Goal: Task Accomplishment & Management: Complete application form

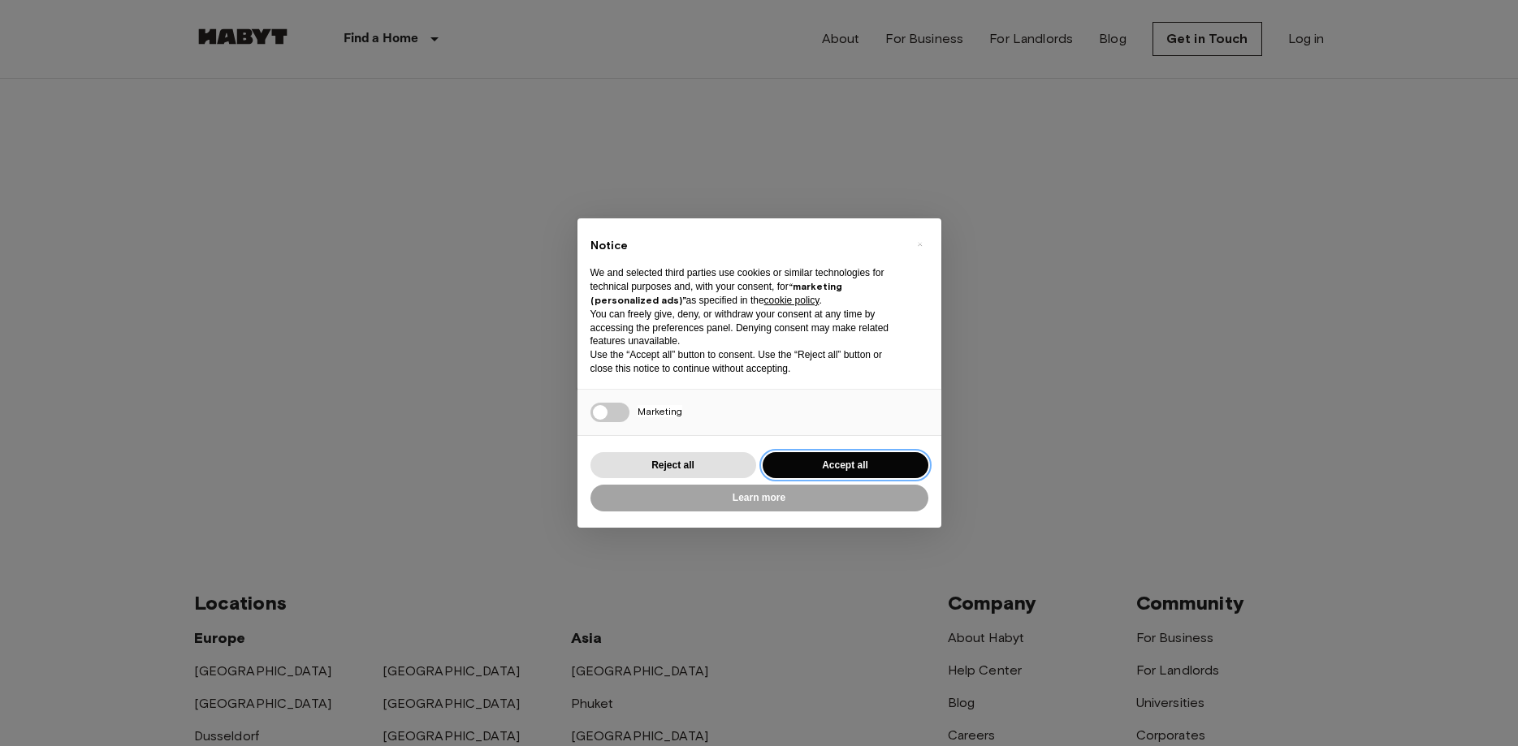
click at [864, 466] on button "Accept all" at bounding box center [845, 465] width 166 height 27
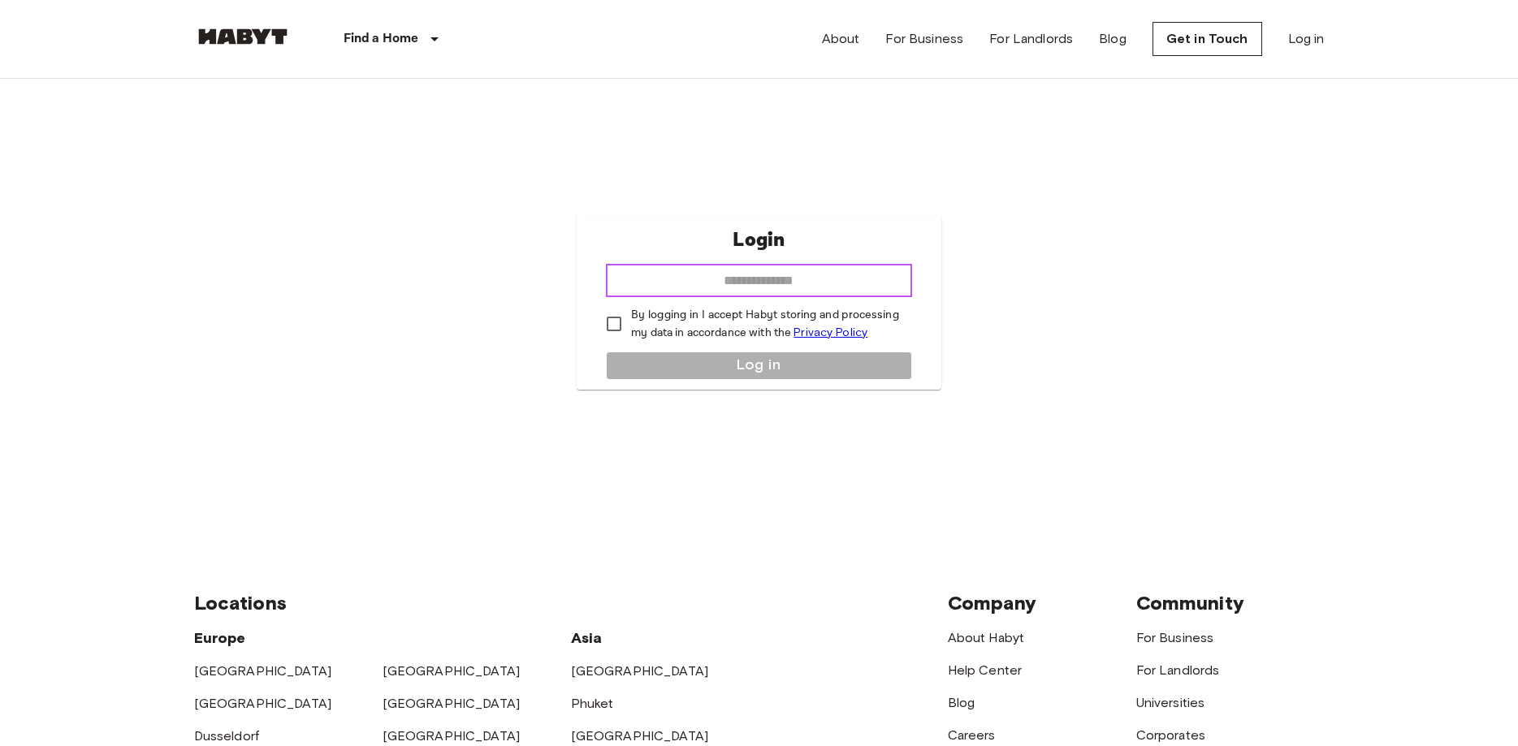
click at [769, 280] on input "email" at bounding box center [759, 281] width 306 height 32
click at [638, 281] on input "email" at bounding box center [759, 281] width 306 height 32
type input "**********"
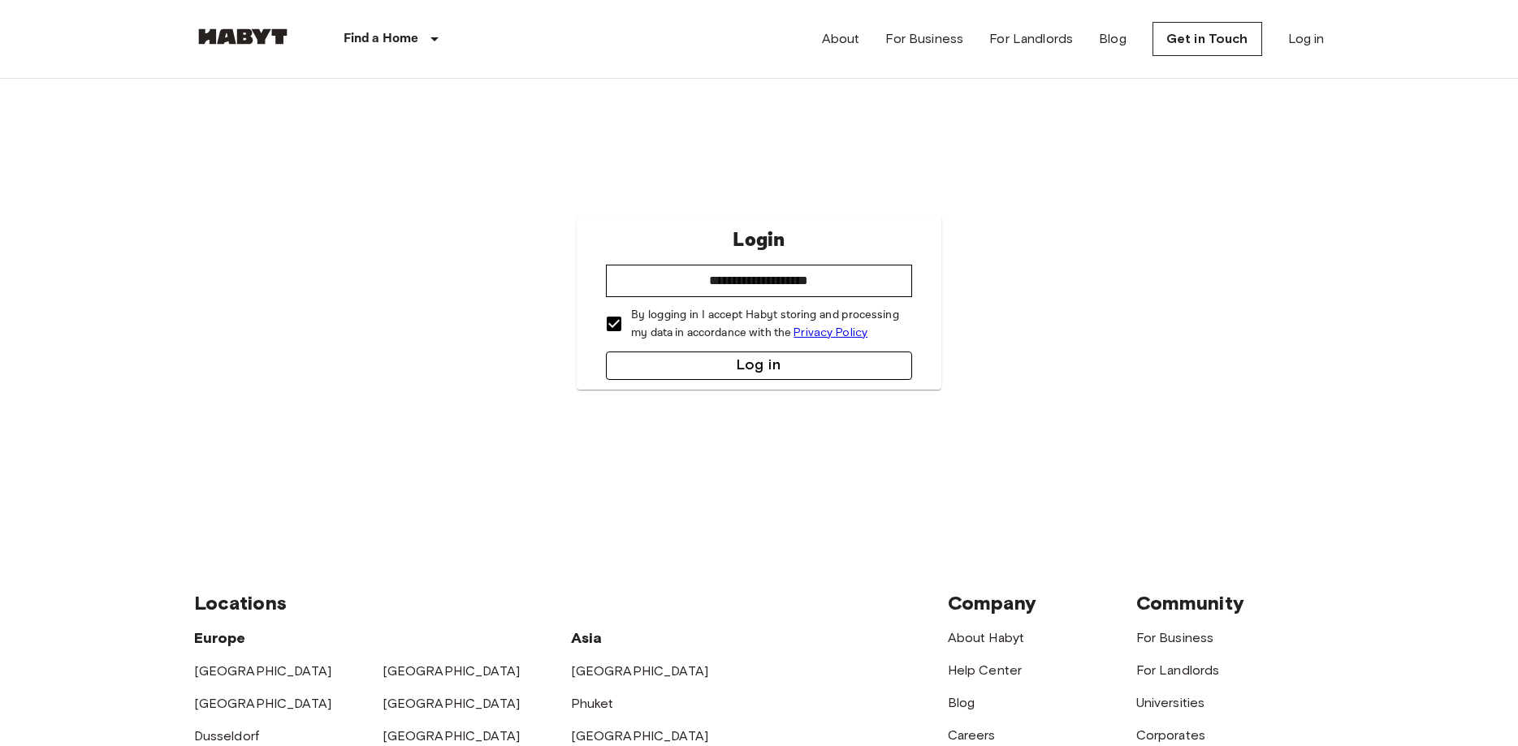
click at [759, 373] on button "Log in" at bounding box center [759, 366] width 306 height 28
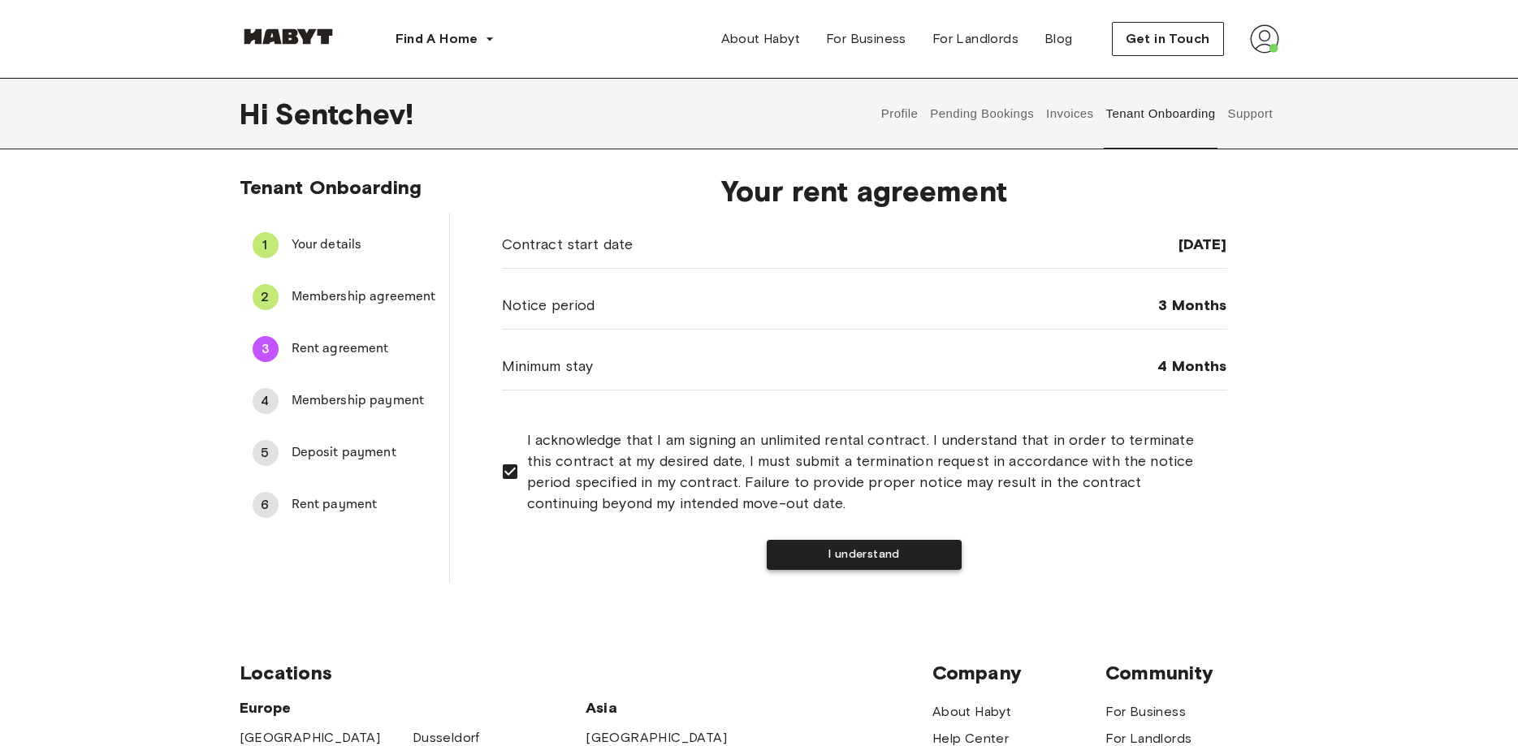
click at [792, 547] on button "I understand" at bounding box center [864, 555] width 195 height 30
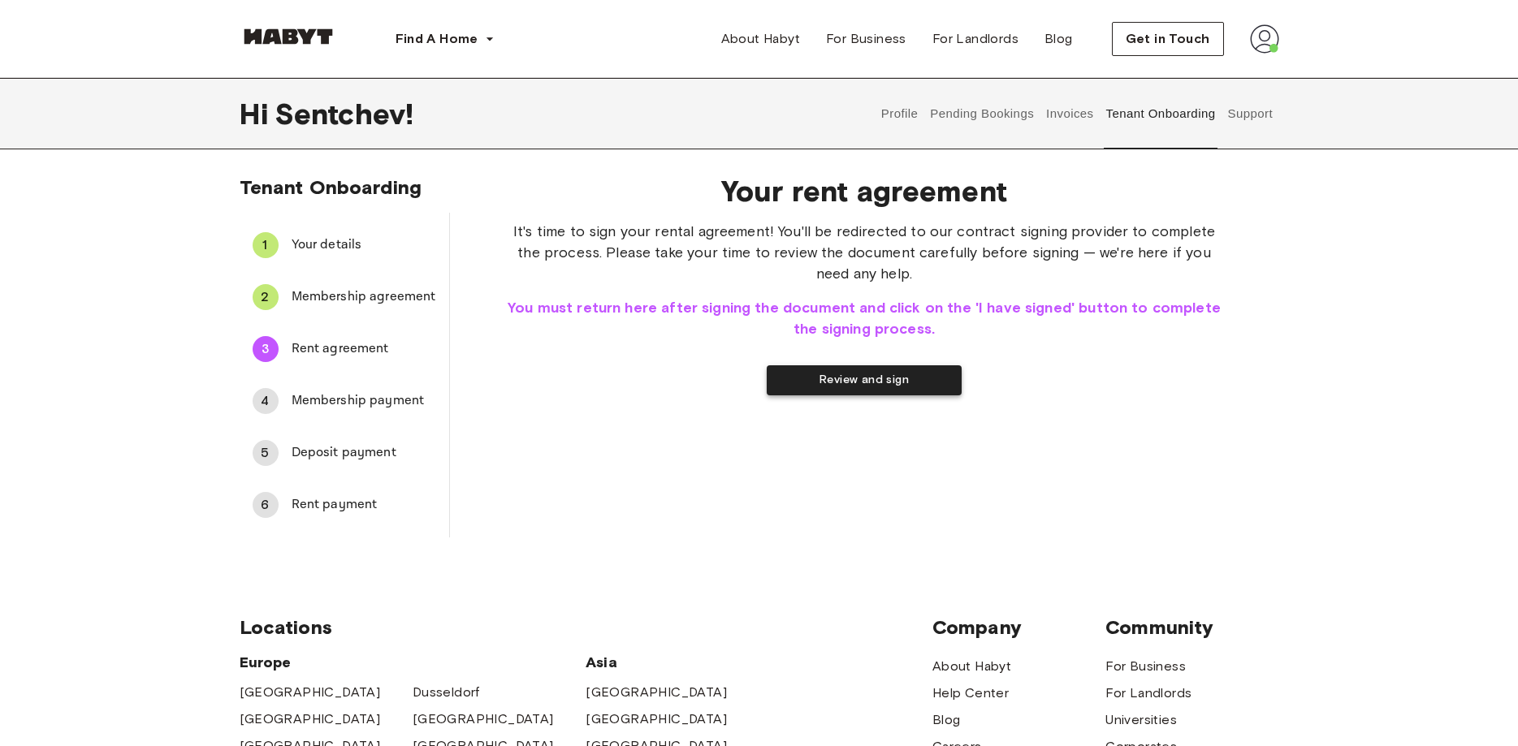
click at [823, 388] on button "Review and sign" at bounding box center [864, 380] width 195 height 30
click at [801, 374] on button "I have signed" at bounding box center [760, 374] width 80 height 18
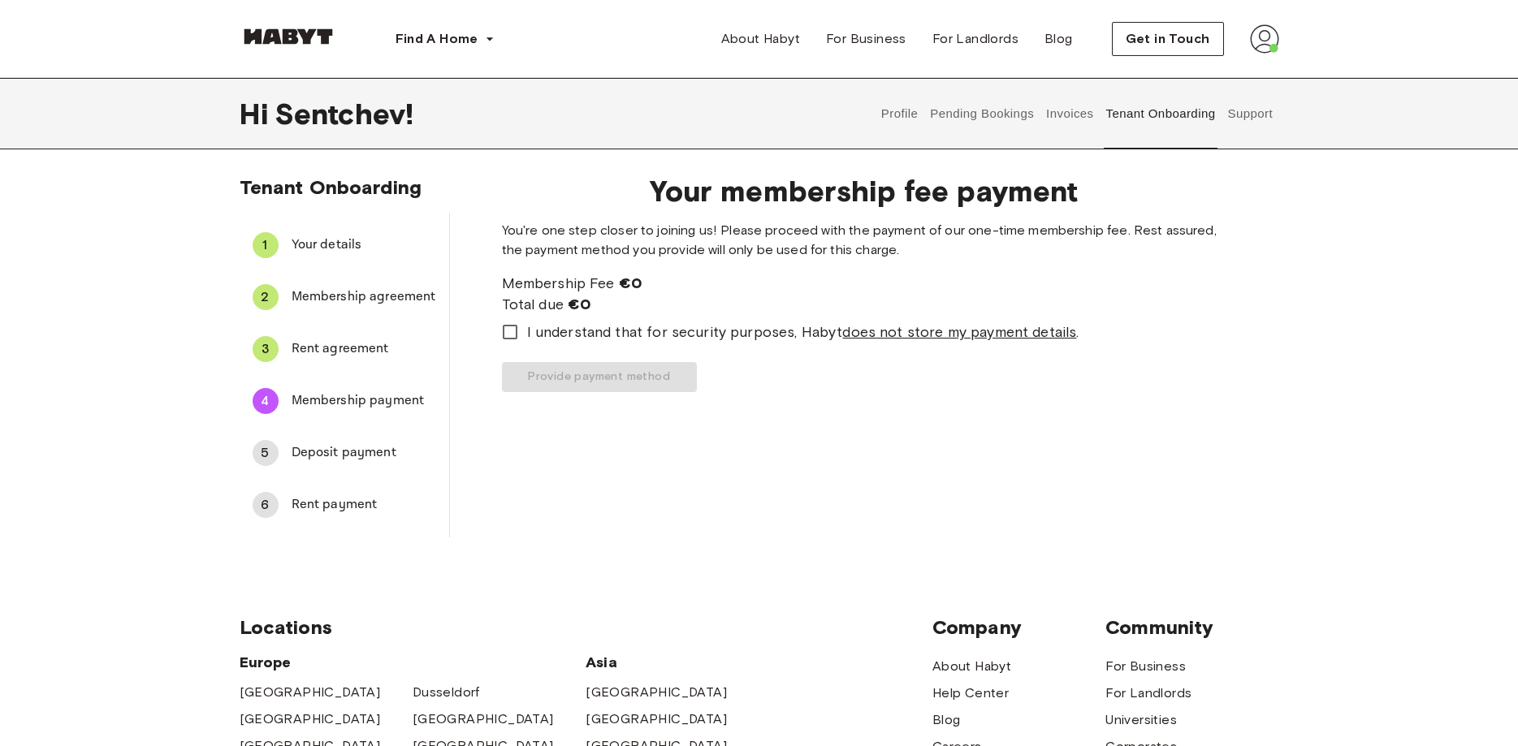
click at [656, 343] on span "I understand that for security purposes, Habyt does not store my payment detail…" at bounding box center [803, 332] width 552 height 21
click at [697, 392] on button "Provide payment method" at bounding box center [599, 377] width 195 height 30
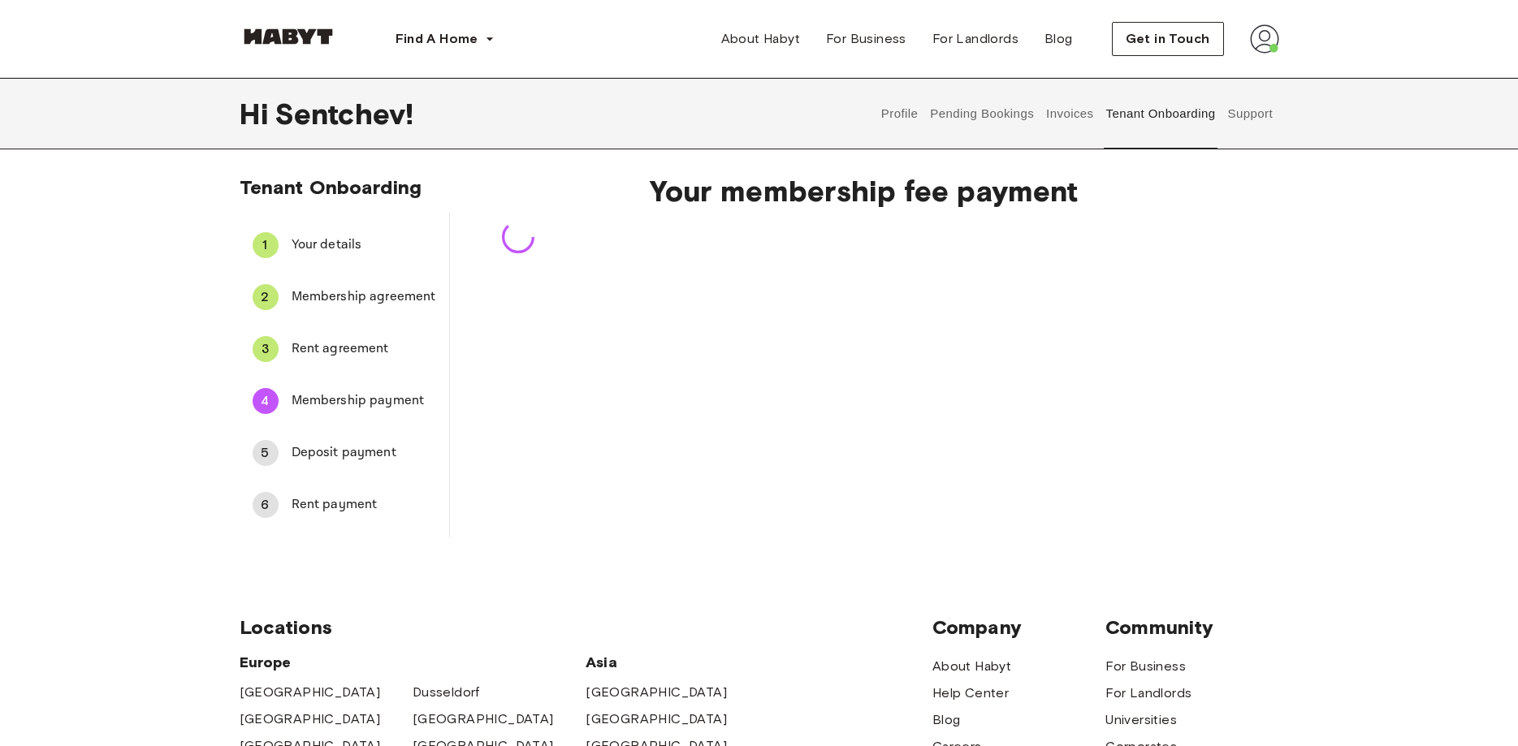
click at [816, 489] on div "Your membership fee payment" at bounding box center [864, 349] width 829 height 377
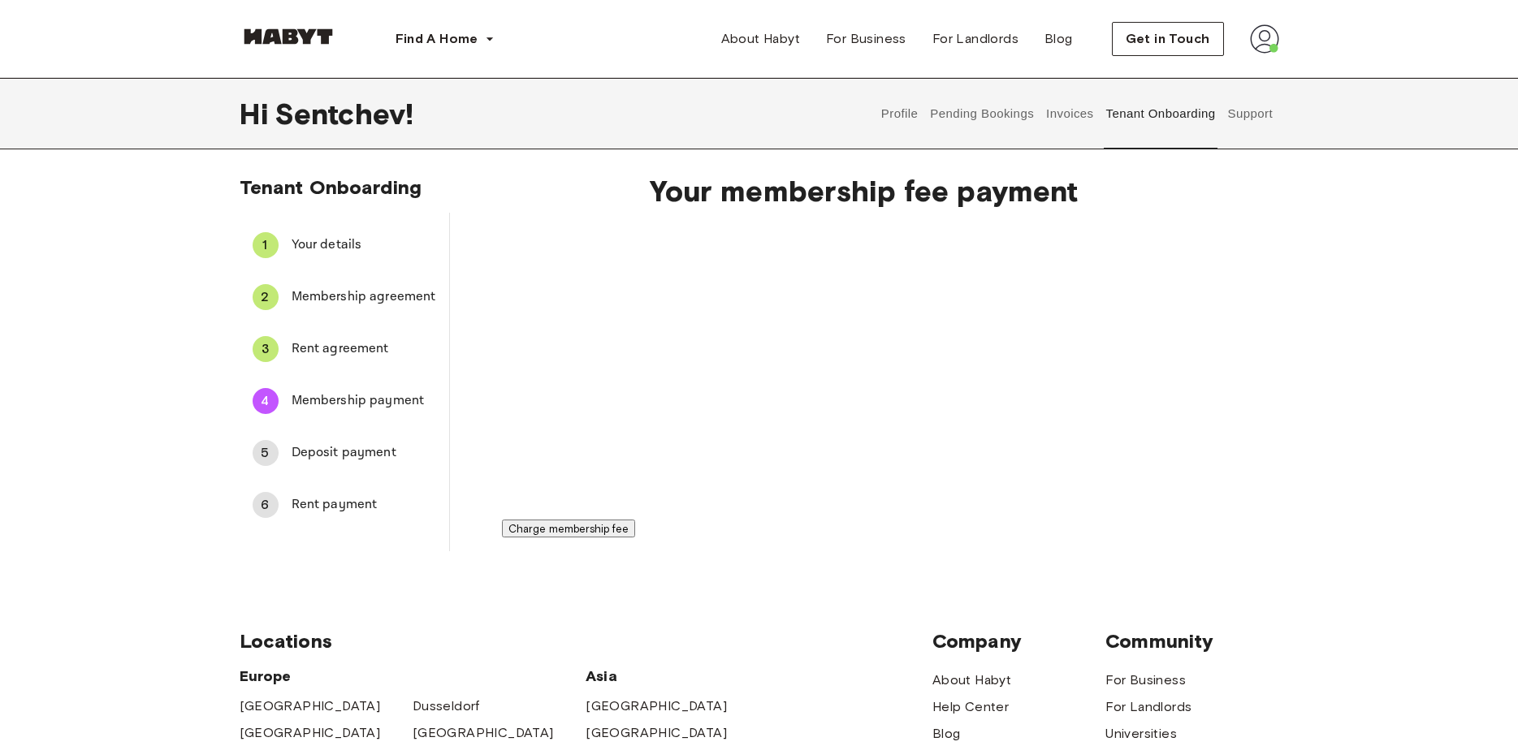
click at [361, 453] on span "Deposit payment" at bounding box center [364, 452] width 145 height 19
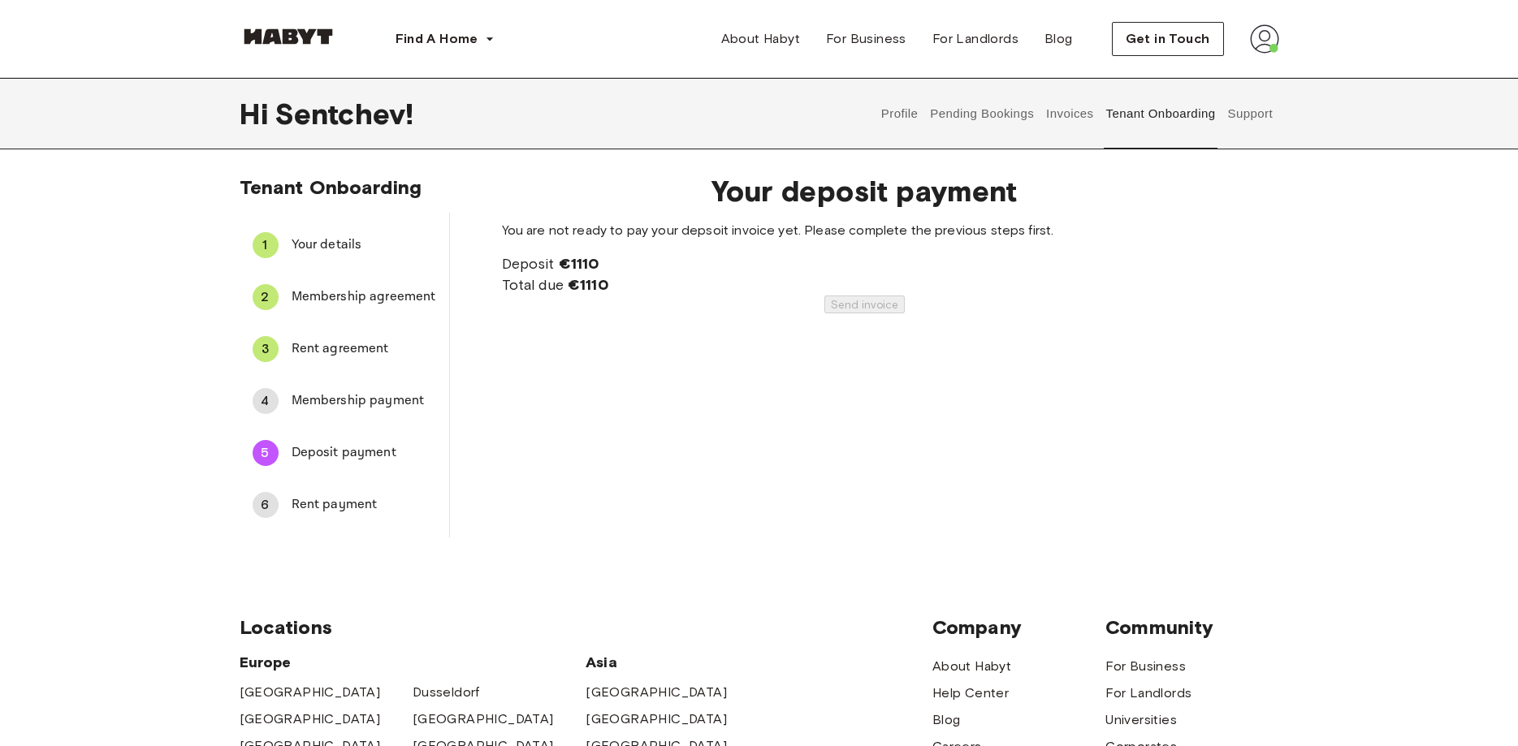
click at [345, 508] on span "Rent payment" at bounding box center [364, 504] width 145 height 19
